Goal: Information Seeking & Learning: Learn about a topic

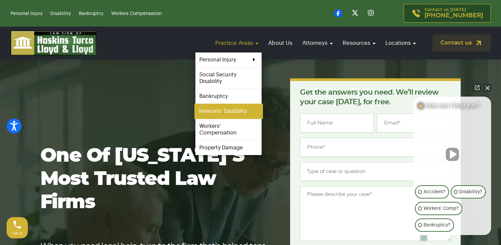
click at [246, 107] on link "Veterans’ Disability" at bounding box center [229, 111] width 68 height 15
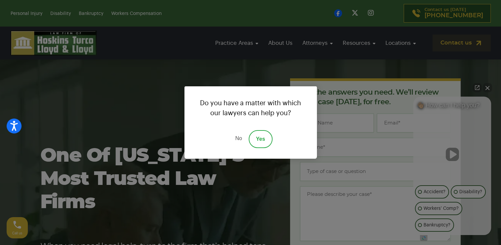
click at [237, 139] on link "No" at bounding box center [239, 139] width 20 height 18
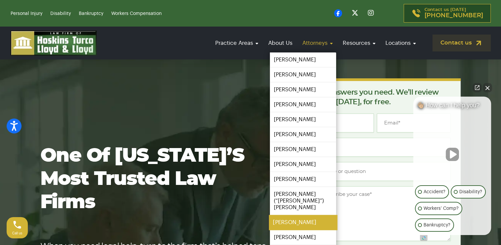
click at [246, 215] on link "[PERSON_NAME]" at bounding box center [303, 222] width 68 height 15
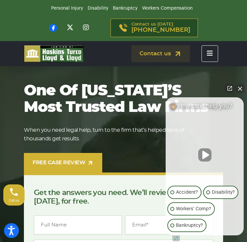
click at [239, 89] on button "Close Intaker Chat Widget" at bounding box center [239, 88] width 9 height 9
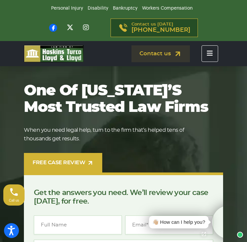
click at [212, 55] on icon "Toggle navigation" at bounding box center [209, 53] width 6 height 7
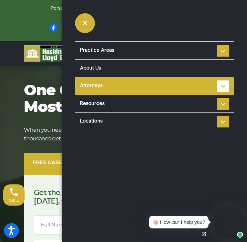
click at [218, 85] on li "Attorneys Steve Hoskins Louis Turco Colin Lloyd Ian Lloyd Ronald Fanaro Taylor …" at bounding box center [154, 86] width 158 height 18
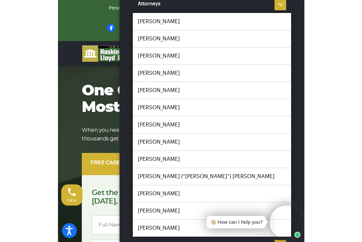
scroll to position [83, 0]
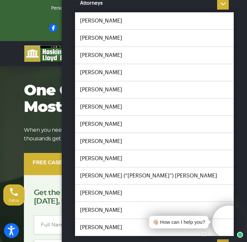
drag, startPoint x: 103, startPoint y: 23, endPoint x: 69, endPoint y: 13, distance: 35.6
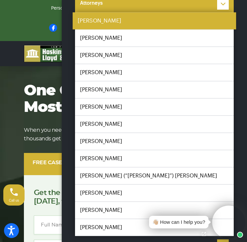
drag, startPoint x: 69, startPoint y: 13, endPoint x: 201, endPoint y: 24, distance: 132.0
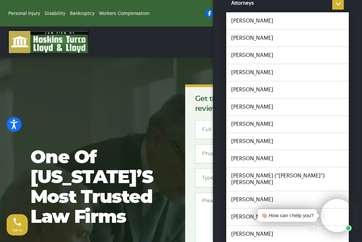
drag, startPoint x: 173, startPoint y: 73, endPoint x: 148, endPoint y: 58, distance: 28.6
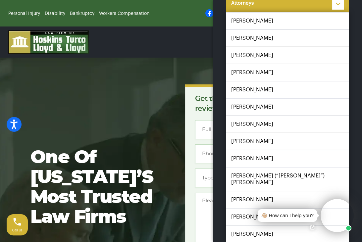
drag, startPoint x: 148, startPoint y: 58, endPoint x: 194, endPoint y: 42, distance: 48.8
click at [226, 12] on link "Attorneys" at bounding box center [287, 4] width 123 height 18
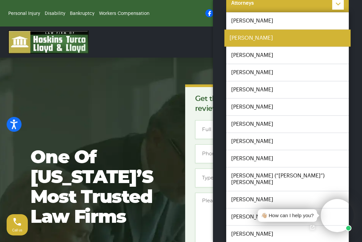
click at [224, 47] on link "[PERSON_NAME]" at bounding box center [287, 37] width 126 height 17
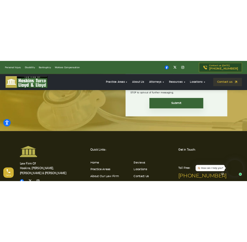
scroll to position [2063, 0]
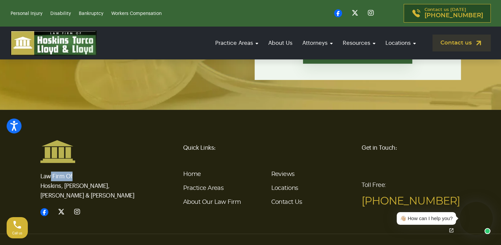
drag, startPoint x: 131, startPoint y: 152, endPoint x: 48, endPoint y: 147, distance: 82.7
click at [48, 163] on p "Law Firm Of Hoskins, Turco, Lloyd & Lloyd" at bounding box center [89, 181] width 99 height 37
drag, startPoint x: 48, startPoint y: 147, endPoint x: 127, endPoint y: 159, distance: 80.2
click at [127, 159] on div "Law Firm Of Hoskins, Turco, Lloyd & Lloyd Quick Links: Home Practice Areas Abou…" at bounding box center [250, 178] width 437 height 77
copy p "Law Firm Of Hoskins, Turco, Lloyd & Lloyd"
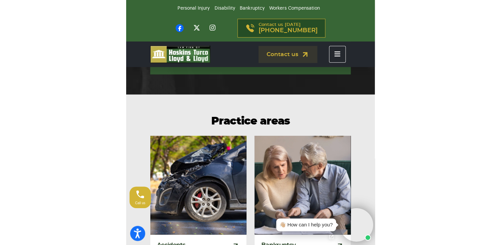
scroll to position [1851, 0]
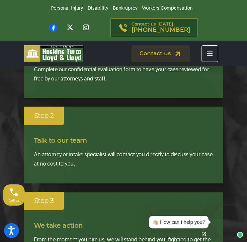
click at [202, 53] on button "Toggle navigation" at bounding box center [209, 53] width 17 height 17
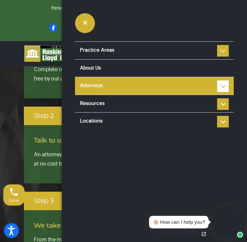
click at [231, 87] on link "Attorneys" at bounding box center [154, 86] width 158 height 18
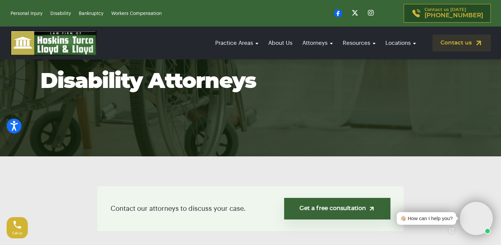
scroll to position [31, 0]
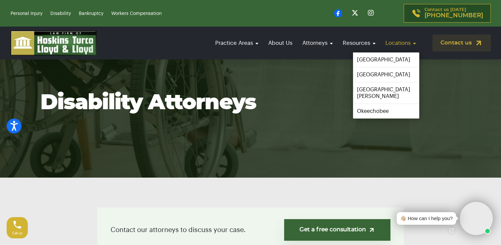
click at [246, 43] on link "Locations" at bounding box center [400, 42] width 37 height 19
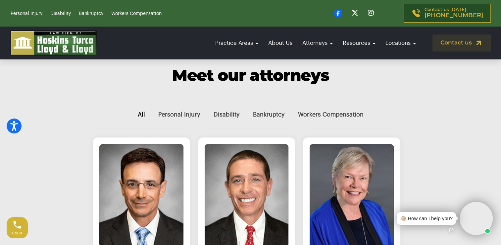
scroll to position [234, 0]
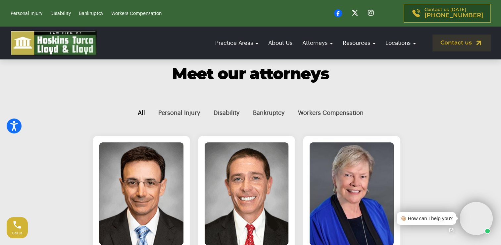
click at [151, 112] on button "All" at bounding box center [141, 113] width 21 height 22
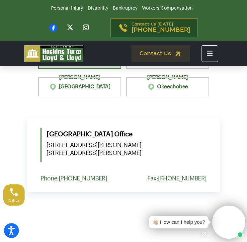
scroll to position [570, 0]
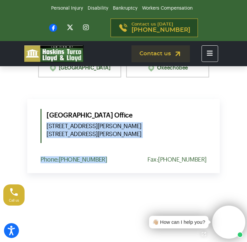
drag, startPoint x: 112, startPoint y: 154, endPoint x: 46, endPoint y: 128, distance: 70.8
click at [46, 128] on div "Port St. Lucie Office 1555 NW St. Lucie West Blvd. Suite 203, Port St. Lucie, F…" at bounding box center [123, 136] width 192 height 74
copy div "1555 NW St. Lucie West Blvd. Suite 203, Port St. Lucie, Fl. 34986 Phone: (772) …"
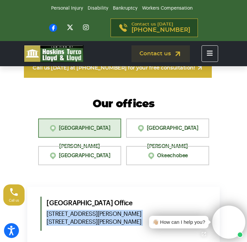
scroll to position [524, 0]
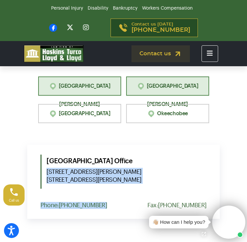
click at [191, 90] on link "[GEOGRAPHIC_DATA][PERSON_NAME]" at bounding box center [167, 86] width 83 height 19
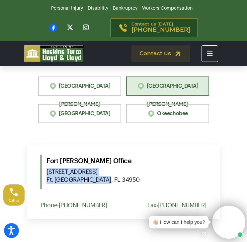
drag, startPoint x: 103, startPoint y: 180, endPoint x: 46, endPoint y: 172, distance: 57.2
click at [46, 172] on span "302 South Second Street Ft. Pierce, FL 34950" at bounding box center [126, 176] width 160 height 16
copy span "302 South Second Street Ft. Pierce, FL 34950"
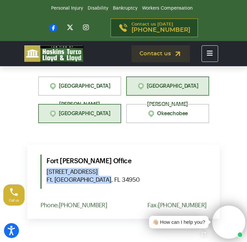
click at [100, 117] on link "[GEOGRAPHIC_DATA]" at bounding box center [79, 113] width 83 height 19
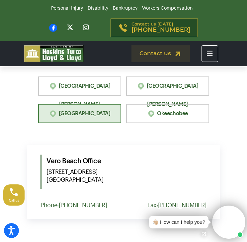
drag, startPoint x: 109, startPoint y: 179, endPoint x: 44, endPoint y: 174, distance: 65.5
click at [44, 174] on div "Vero Beach Office 2101 15th Avenue Vero Beach, FL 32960" at bounding box center [123, 172] width 166 height 34
copy span "2101 15th Avenue Vero Beach, FL 32960"
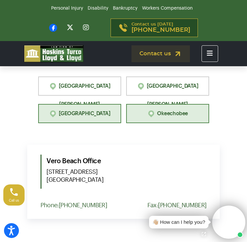
click at [148, 114] on img at bounding box center [152, 114] width 10 height 9
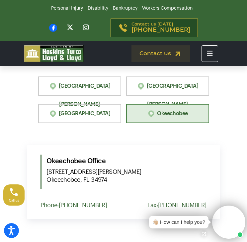
drag, startPoint x: 113, startPoint y: 182, endPoint x: 46, endPoint y: 171, distance: 67.6
click at [46, 171] on span "1910 S Parrott Ave Okeechobee, FL 34974" at bounding box center [126, 176] width 160 height 16
copy span "1910 S Parrott Ave Okeechobee, FL 34974"
click at [231, 108] on section "Our offices Port St. Lucie Fort Pierce Vero Beach Okeechobee Port St. Lucie Off…" at bounding box center [123, 174] width 247 height 277
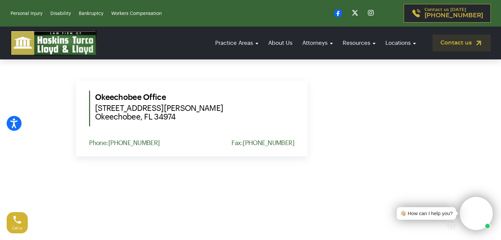
scroll to position [528, 0]
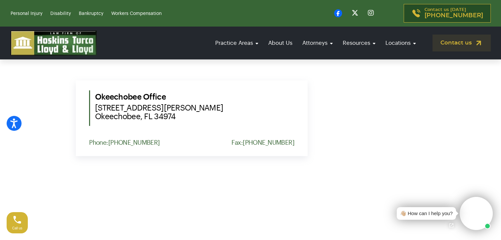
click at [67, 38] on img at bounding box center [54, 42] width 86 height 25
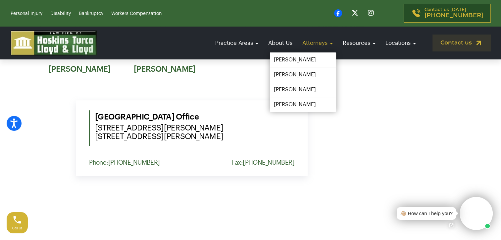
scroll to position [528, 0]
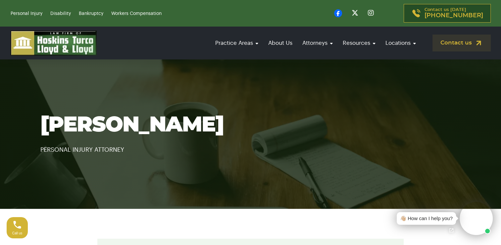
scroll to position [214, 0]
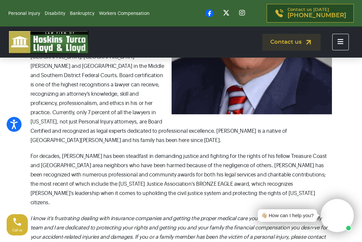
scroll to position [388, 0]
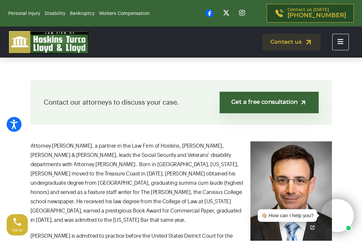
scroll to position [119, 0]
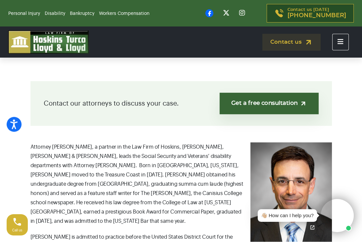
click at [199, 158] on p "Attorney Louis D. Turco, a partner in the Law Firm of Hoskins, Turco, Lloyd & L…" at bounding box center [181, 184] width 302 height 84
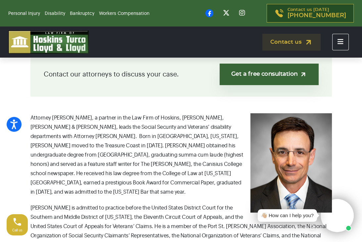
scroll to position [155, 0]
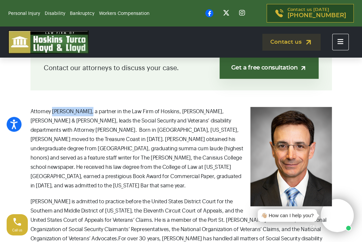
drag, startPoint x: 53, startPoint y: 120, endPoint x: 85, endPoint y: 118, distance: 31.9
click at [85, 118] on span "Attorney Louis D. Turco, a partner in the Law Firm of Hoskins, Turco, Lloyd & L…" at bounding box center [136, 149] width 213 height 80
copy span "Louis D. Turco"
click at [219, 180] on p "Attorney Louis D. Turco, a partner in the Law Firm of Hoskins, Turco, Lloyd & L…" at bounding box center [181, 149] width 302 height 84
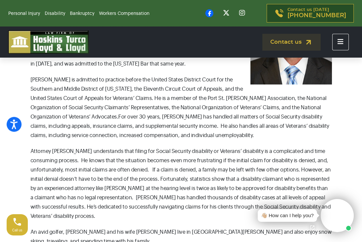
scroll to position [0, 0]
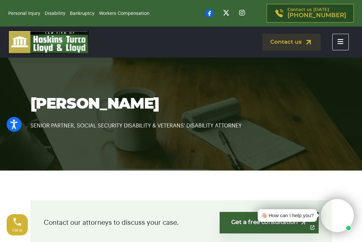
click at [0, 0] on link "[PERSON_NAME]" at bounding box center [0, 0] width 0 height 0
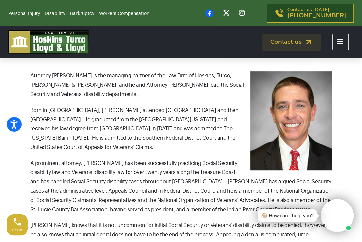
scroll to position [185, 0]
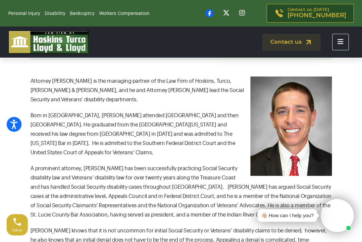
click at [198, 139] on p "Born in St. Lucie County, Ian attended St. Anastasia Catholic School and then S…" at bounding box center [181, 134] width 302 height 46
click at [214, 104] on p "Attorney Ian Lloyd is the managing partner of the Law Firm of Hoskins, Turco, L…" at bounding box center [181, 91] width 302 height 28
click at [147, 132] on span "Born in St. Lucie County, Ian attended St. Anastasia Catholic School and then S…" at bounding box center [134, 134] width 208 height 42
click at [212, 127] on p "Born in St. Lucie County, Ian attended St. Anastasia Catholic School and then S…" at bounding box center [181, 134] width 302 height 46
click at [0, 0] on link "[PERSON_NAME]" at bounding box center [0, 0] width 0 height 0
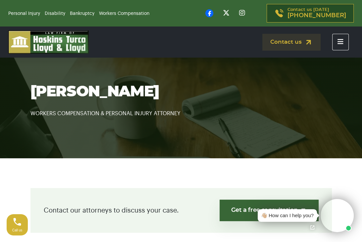
scroll to position [13, 0]
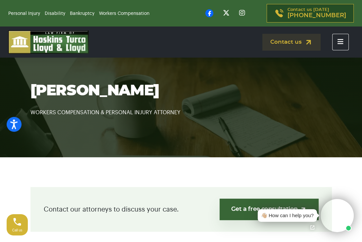
click at [0, 0] on link "[PERSON_NAME]" at bounding box center [0, 0] width 0 height 0
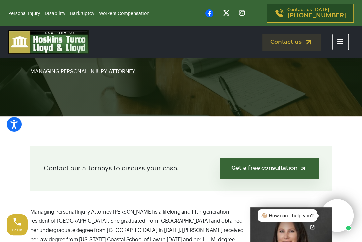
scroll to position [10, 0]
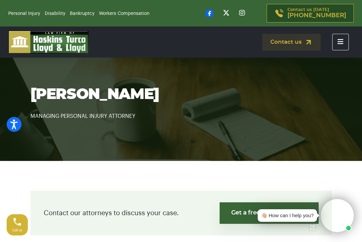
click at [173, 84] on section "Taylor Hoskins MANAGING PERSONAL INJURY ATTORNEY" at bounding box center [181, 103] width 362 height 116
click at [187, 121] on p "MANAGING PERSONAL INJURY ATTORNEY" at bounding box center [181, 112] width 302 height 17
click at [0, 0] on link "[PERSON_NAME]" at bounding box center [0, 0] width 0 height 0
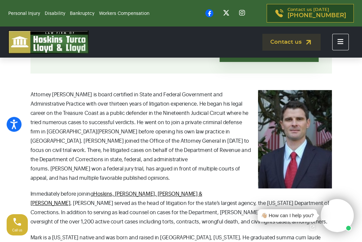
scroll to position [167, 0]
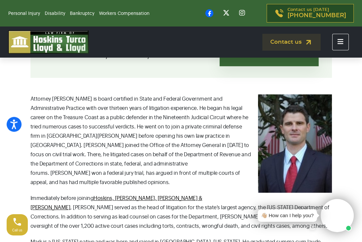
click at [212, 133] on p "Attorney Mark Urban is board certified in State and Federal Government and Admi…" at bounding box center [181, 140] width 302 height 93
click at [187, 118] on p "Attorney Mark Urban is board certified in State and Federal Government and Admi…" at bounding box center [181, 140] width 302 height 93
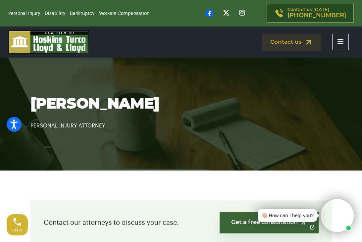
click at [0, 0] on link "[PERSON_NAME]" at bounding box center [0, 0] width 0 height 0
click at [0, 0] on link "[PERSON_NAME] (“[PERSON_NAME]”) [PERSON_NAME]" at bounding box center [0, 0] width 0 height 0
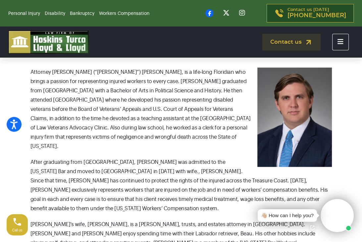
scroll to position [191, 0]
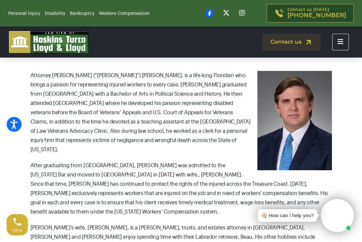
click at [167, 169] on p "After graduating from [GEOGRAPHIC_DATA], [PERSON_NAME] was admitted to the [US_…" at bounding box center [181, 189] width 302 height 56
drag, startPoint x: 53, startPoint y: 83, endPoint x: 106, endPoint y: 82, distance: 53.4
click at [106, 82] on p "Attorney [PERSON_NAME] (“[PERSON_NAME]”) [PERSON_NAME], is a life-long Floridia…" at bounding box center [181, 113] width 302 height 84
copy p "[PERSON_NAME] (“[PERSON_NAME]”) [PERSON_NAME]"
click at [213, 151] on p "Attorney Peter J. (“P.J.”) Lubas, Jr., is a life-long Floridian who brings a pa…" at bounding box center [181, 113] width 302 height 84
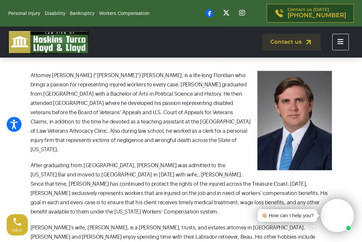
click at [0, 0] on link "[PERSON_NAME]" at bounding box center [0, 0] width 0 height 0
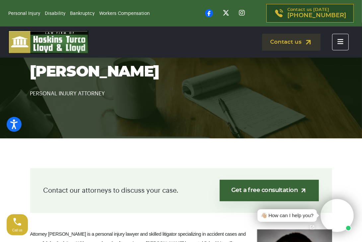
scroll to position [27, 0]
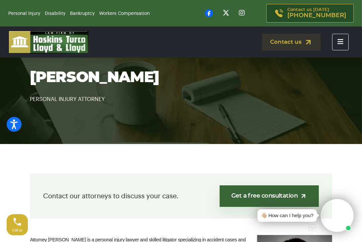
click at [0, 0] on link "Joy Greyer" at bounding box center [0, 0] width 0 height 0
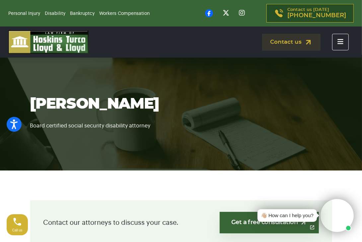
click at [0, 0] on link "[PERSON_NAME]" at bounding box center [0, 0] width 0 height 0
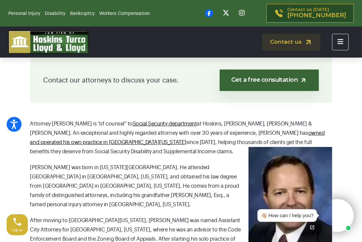
scroll to position [73, 0]
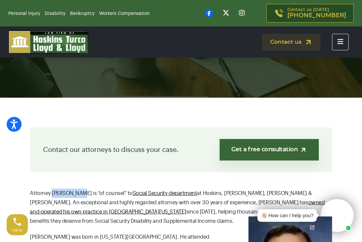
drag, startPoint x: 52, startPoint y: 199, endPoint x: 79, endPoint y: 201, distance: 26.9
click at [79, 201] on p "Attorney Randy Zelin is “of counsel” to Social Security department at Hoskins, …" at bounding box center [181, 207] width 302 height 37
copy p "Randy Zelin"
click at [184, 172] on div "Contact our attorneys to discuss your case. Get a free consultation" at bounding box center [181, 150] width 302 height 45
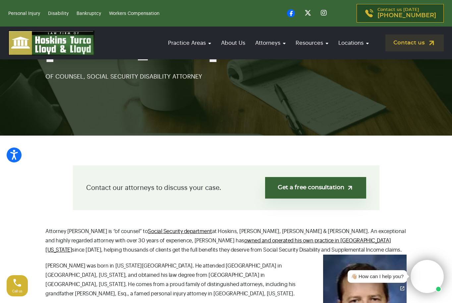
drag, startPoint x: 307, startPoint y: 0, endPoint x: 260, endPoint y: 62, distance: 78.0
click at [260, 62] on h1 "Randy Zeldin" at bounding box center [225, 51] width 361 height 23
click at [294, 107] on section "Randy Zeldin OF COUNSEL, SOCIAL SECURITY DISABILITY ATTORNEY" at bounding box center [226, 60] width 452 height 149
click at [361, 41] on link "Contact us" at bounding box center [414, 42] width 58 height 17
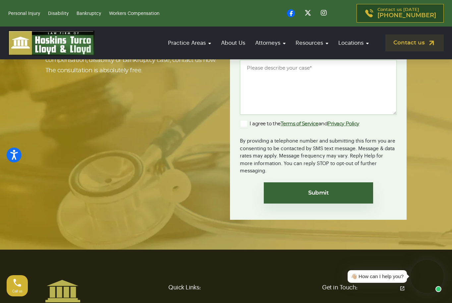
scroll to position [1546, 0]
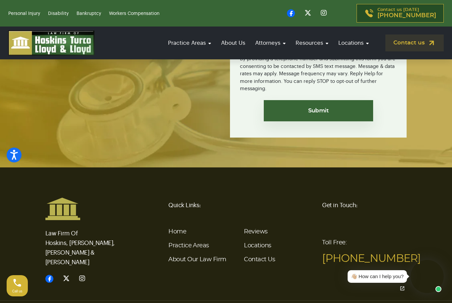
click at [265, 197] on h6 "Quick Links:" at bounding box center [241, 205] width 146 height 16
click at [226, 167] on footer "Law Firm Of Hoskins, Turco, Lloyd & Lloyd Quick Links: Home Practice Areas Abou…" at bounding box center [226, 257] width 452 height 180
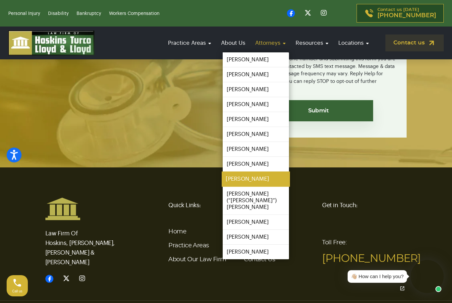
click at [258, 173] on link "[PERSON_NAME]" at bounding box center [256, 179] width 68 height 15
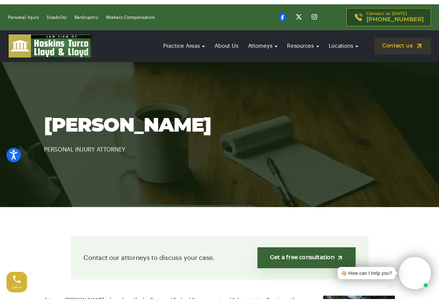
scroll to position [265, 0]
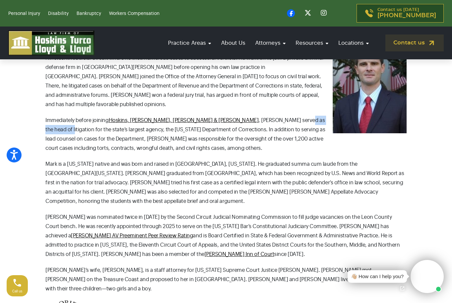
drag, startPoint x: 224, startPoint y: 109, endPoint x: 263, endPoint y: 109, distance: 39.4
click at [263, 116] on p "Immediately before joining Hoskins, Turco, Lloyd & Lloyd , Mark served as the h…" at bounding box center [225, 134] width 361 height 37
copy p "head of litigation"
click at [267, 172] on p "Mark is a Florida native and was born and raised in Sarasota, Florida. He gradu…" at bounding box center [225, 182] width 361 height 46
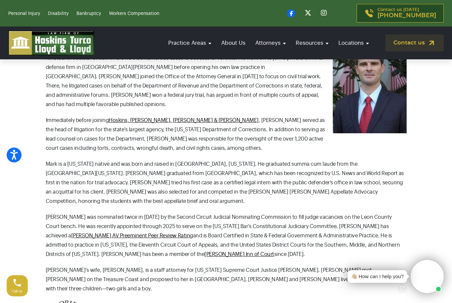
click at [351, 139] on p "Immediately before joining Hoskins, Turco, Lloyd & Lloyd , Mark served as the h…" at bounding box center [226, 134] width 361 height 37
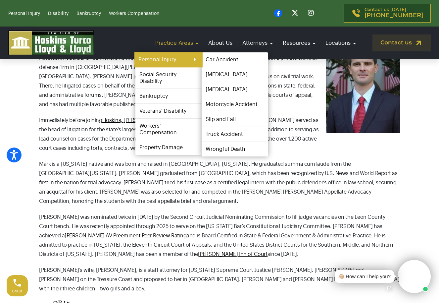
click at [175, 62] on link "Personal Injury" at bounding box center [169, 59] width 68 height 15
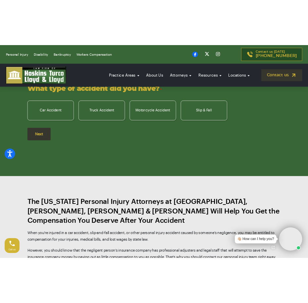
scroll to position [794, 0]
